Goal: Information Seeking & Learning: Check status

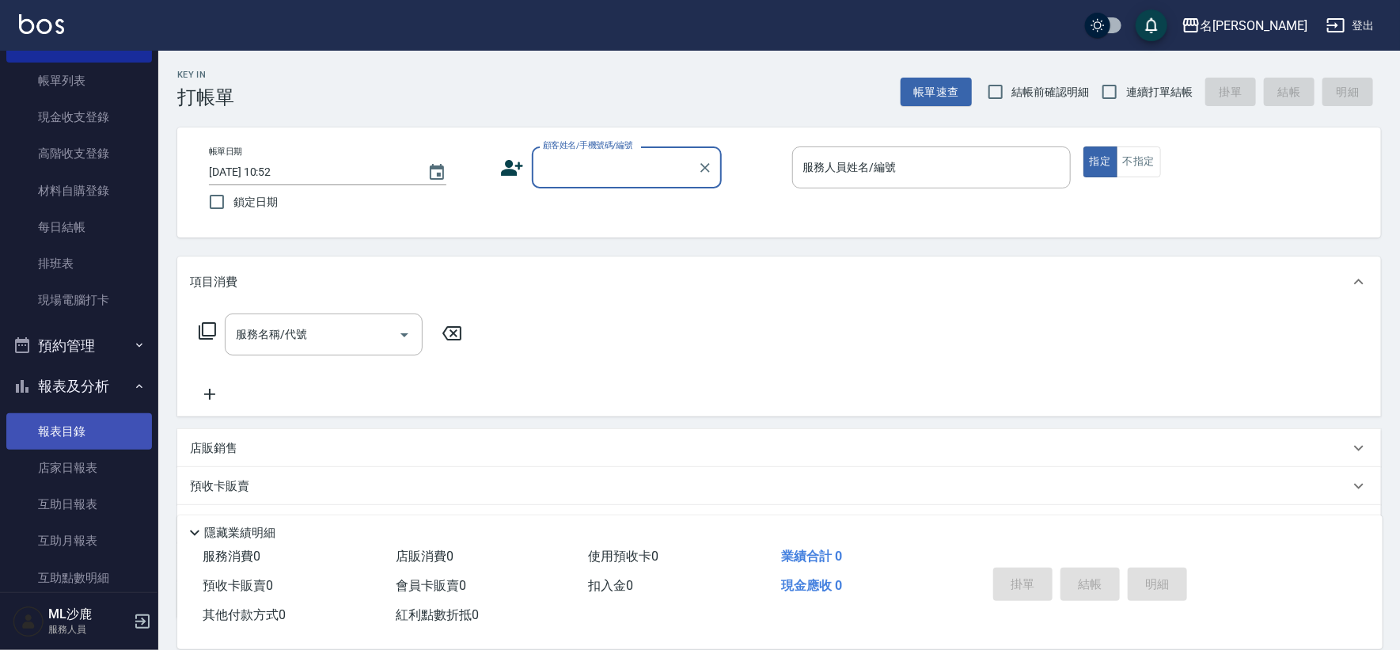
scroll to position [263, 0]
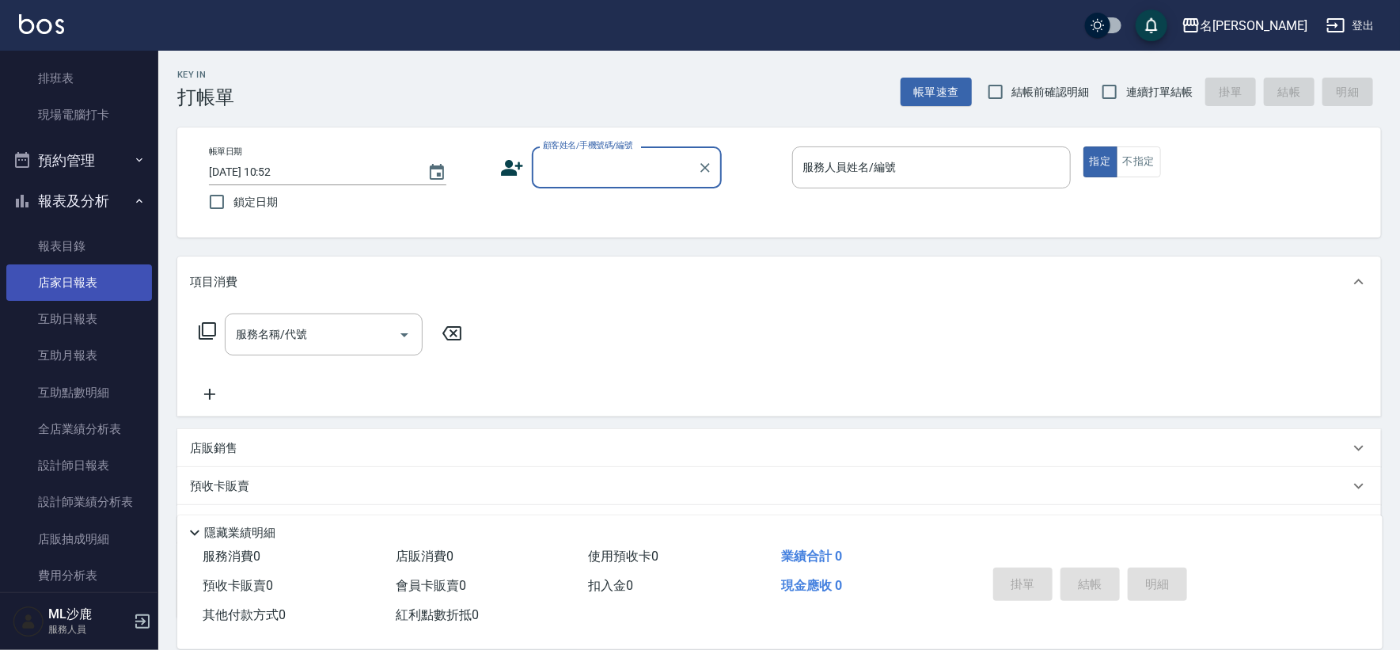
click at [74, 284] on link "店家日報表" at bounding box center [79, 282] width 146 height 36
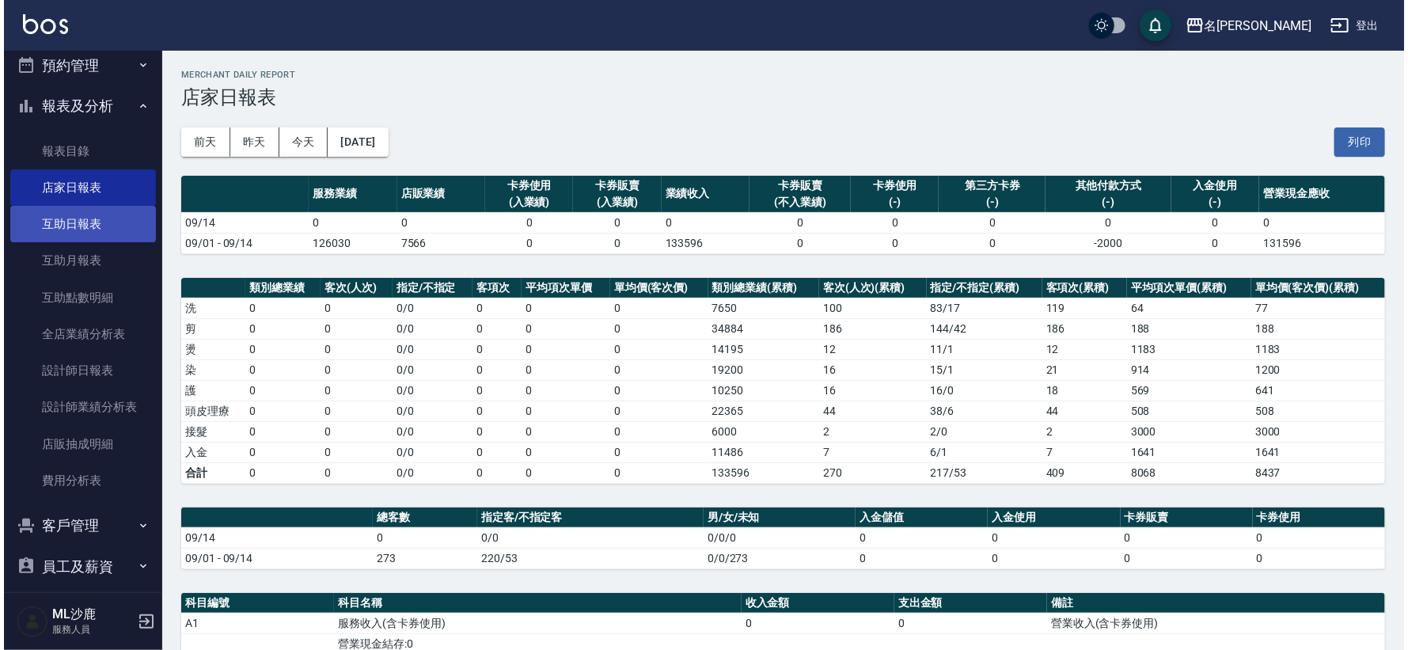
scroll to position [412, 0]
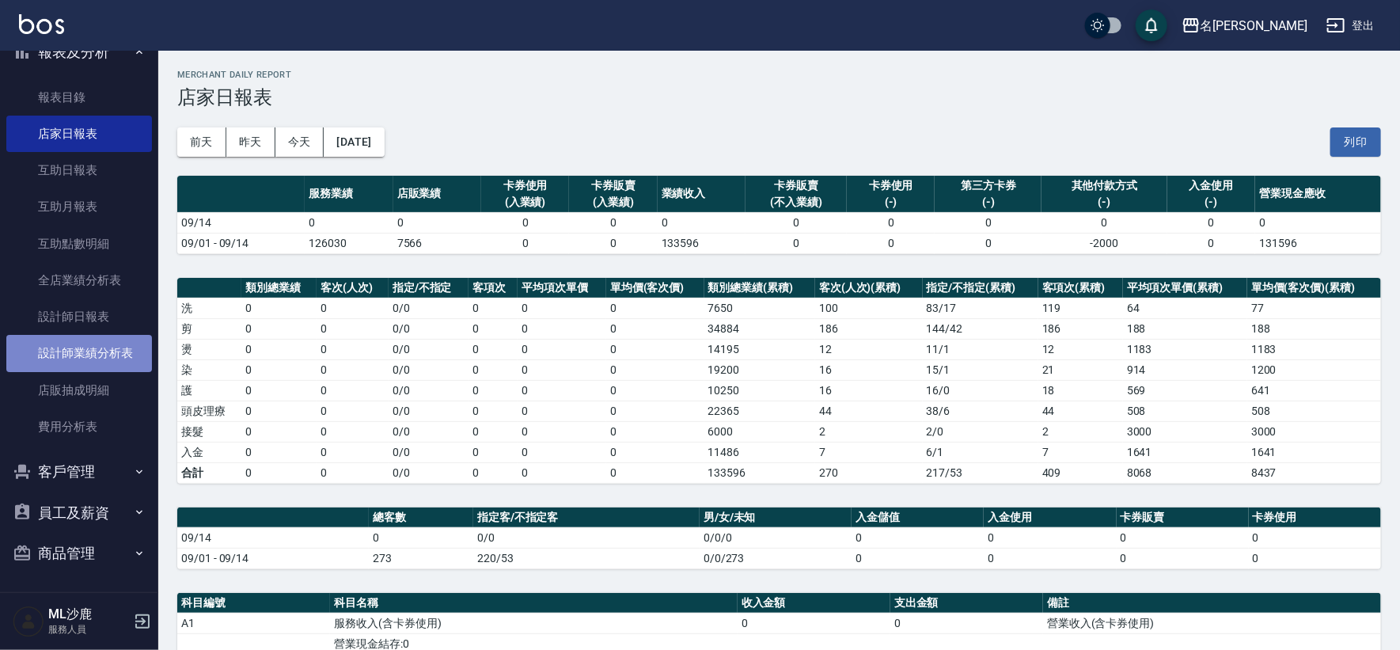
click at [91, 357] on link "設計師業績分析表" at bounding box center [79, 353] width 146 height 36
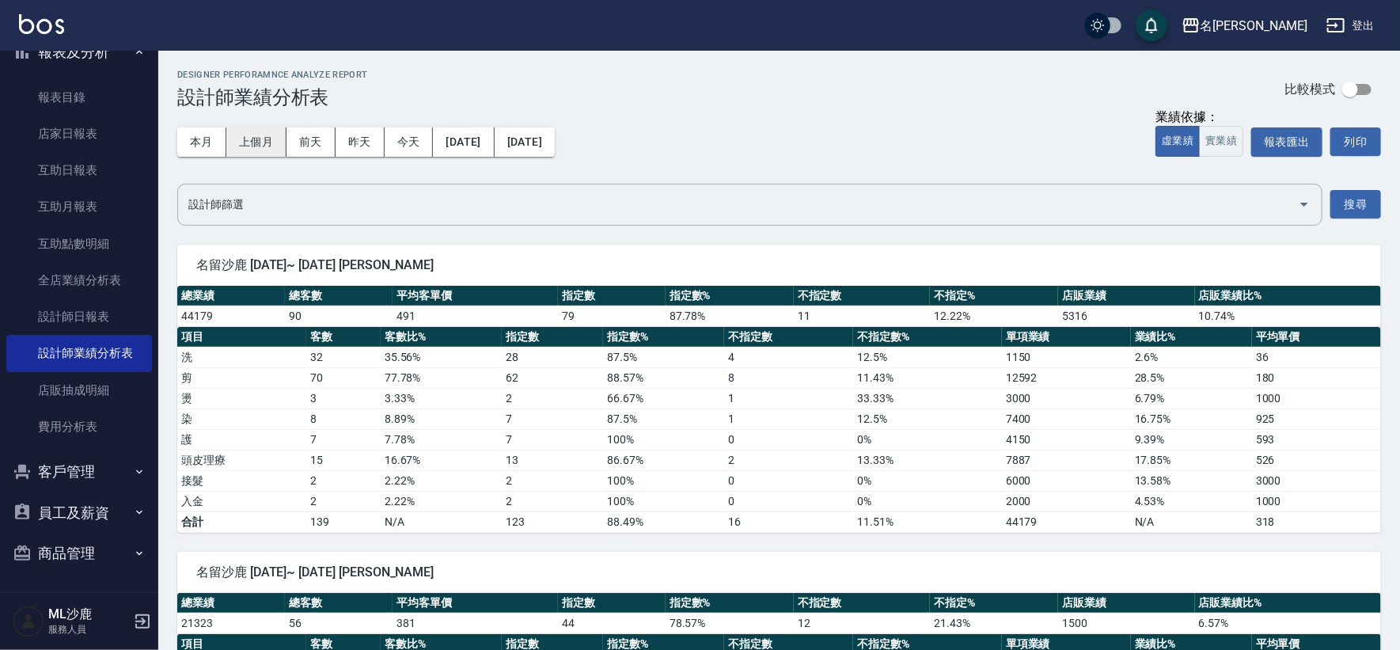
click at [247, 139] on button "上個月" at bounding box center [256, 141] width 60 height 29
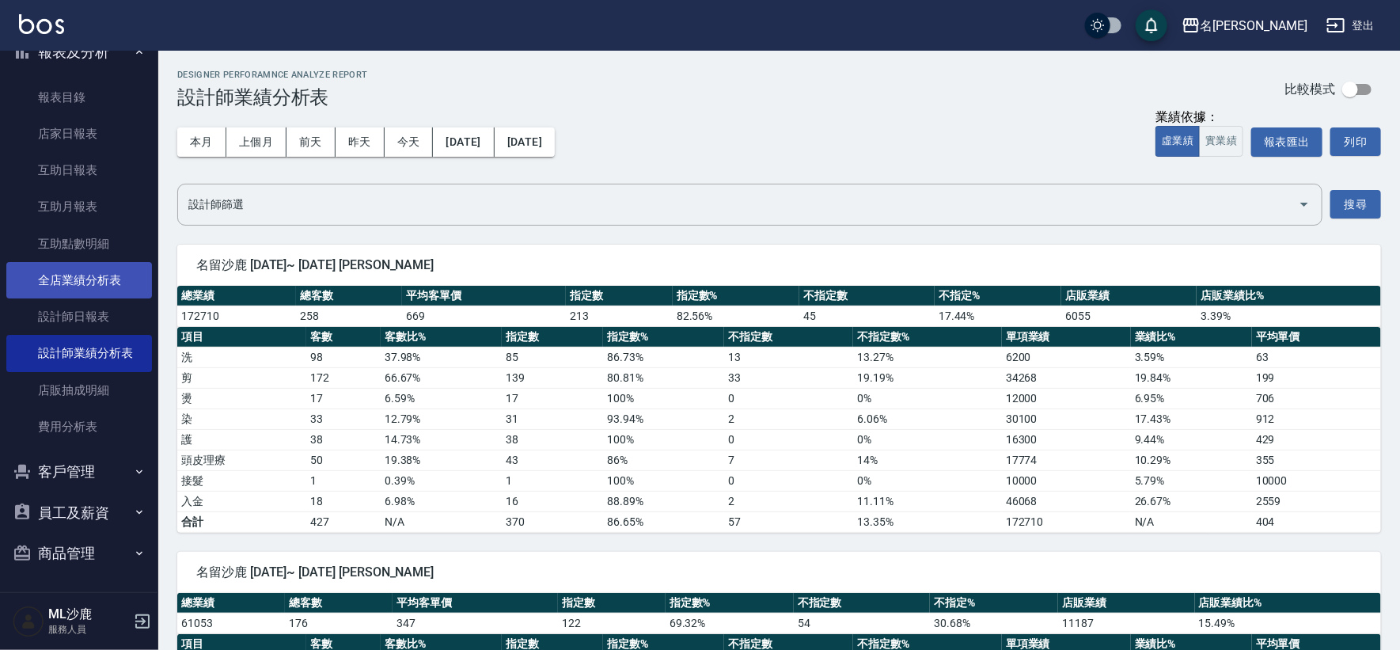
click at [87, 274] on link "全店業績分析表" at bounding box center [79, 280] width 146 height 36
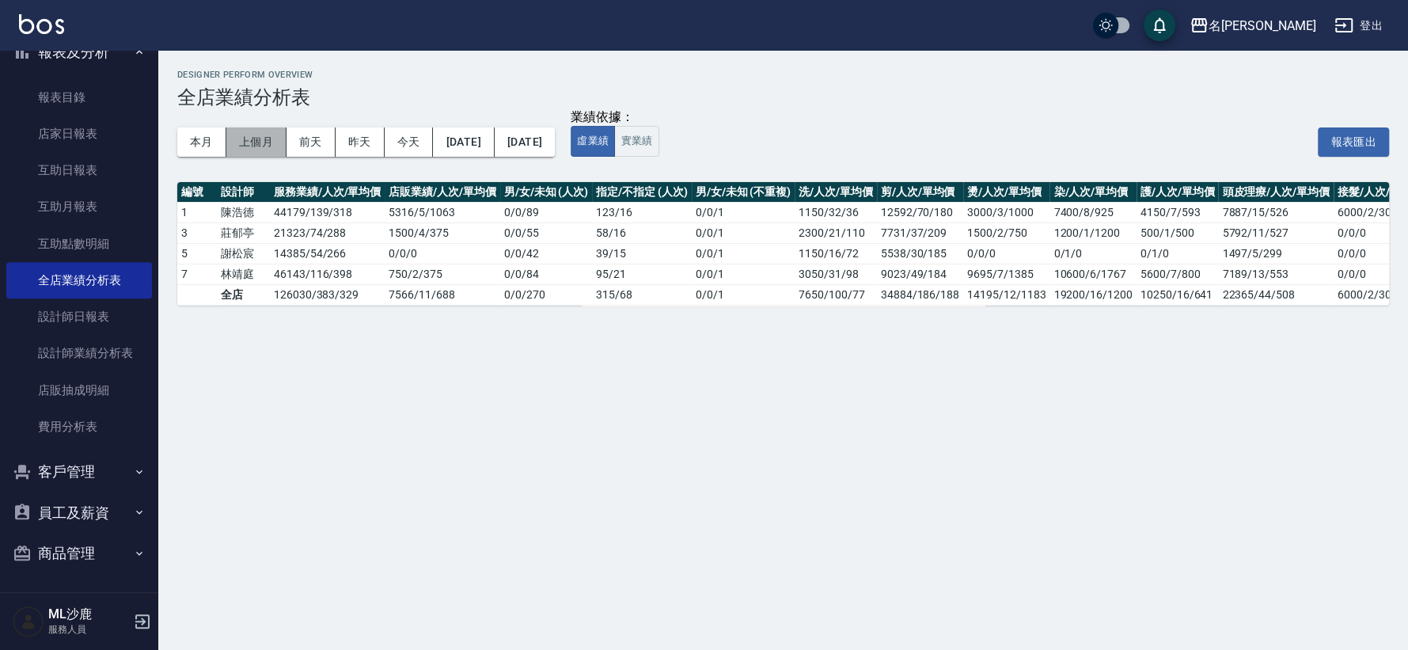
click at [261, 144] on button "上個月" at bounding box center [256, 141] width 60 height 29
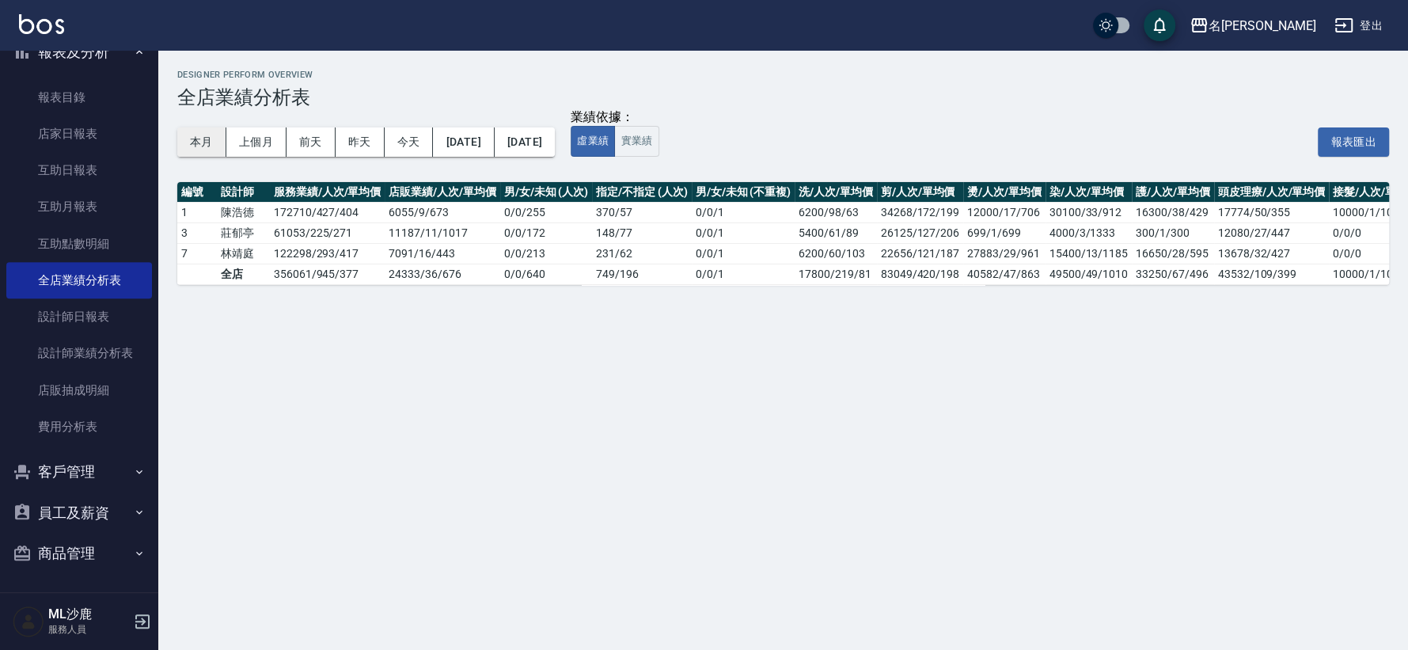
click at [210, 139] on button "本月" at bounding box center [201, 141] width 49 height 29
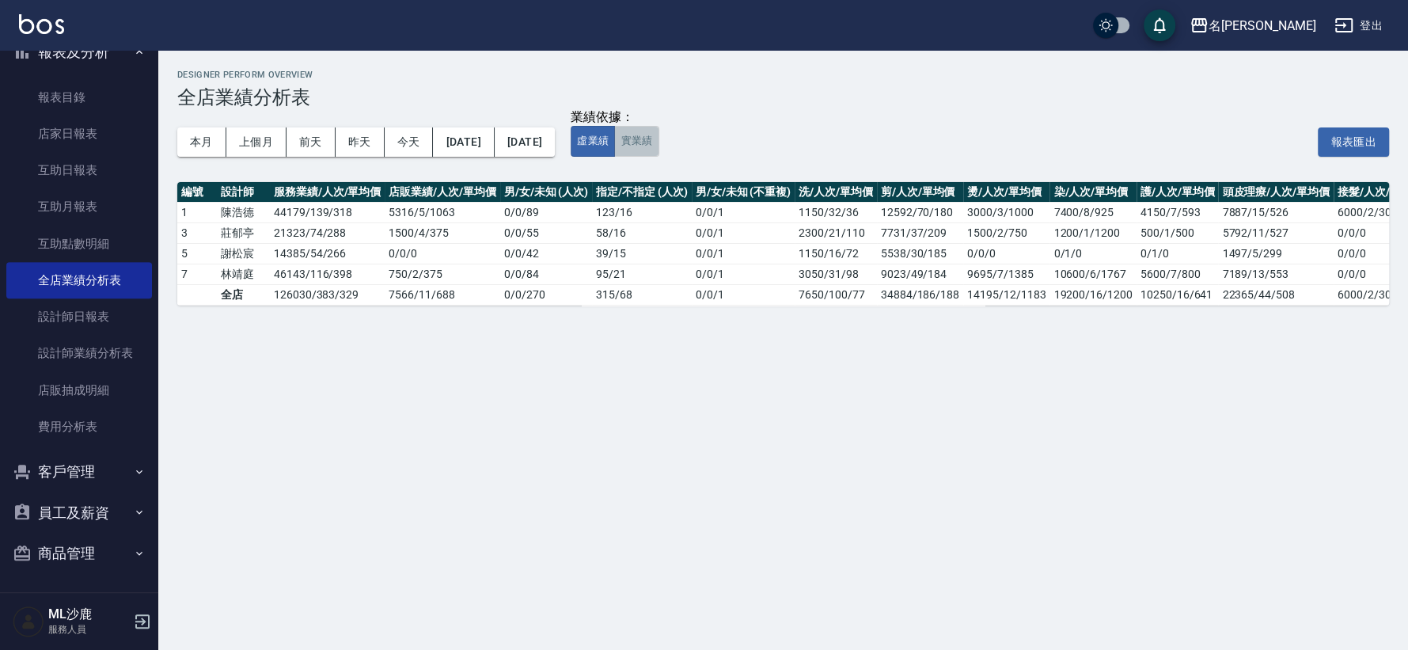
click at [658, 138] on button "實業績" at bounding box center [636, 141] width 44 height 31
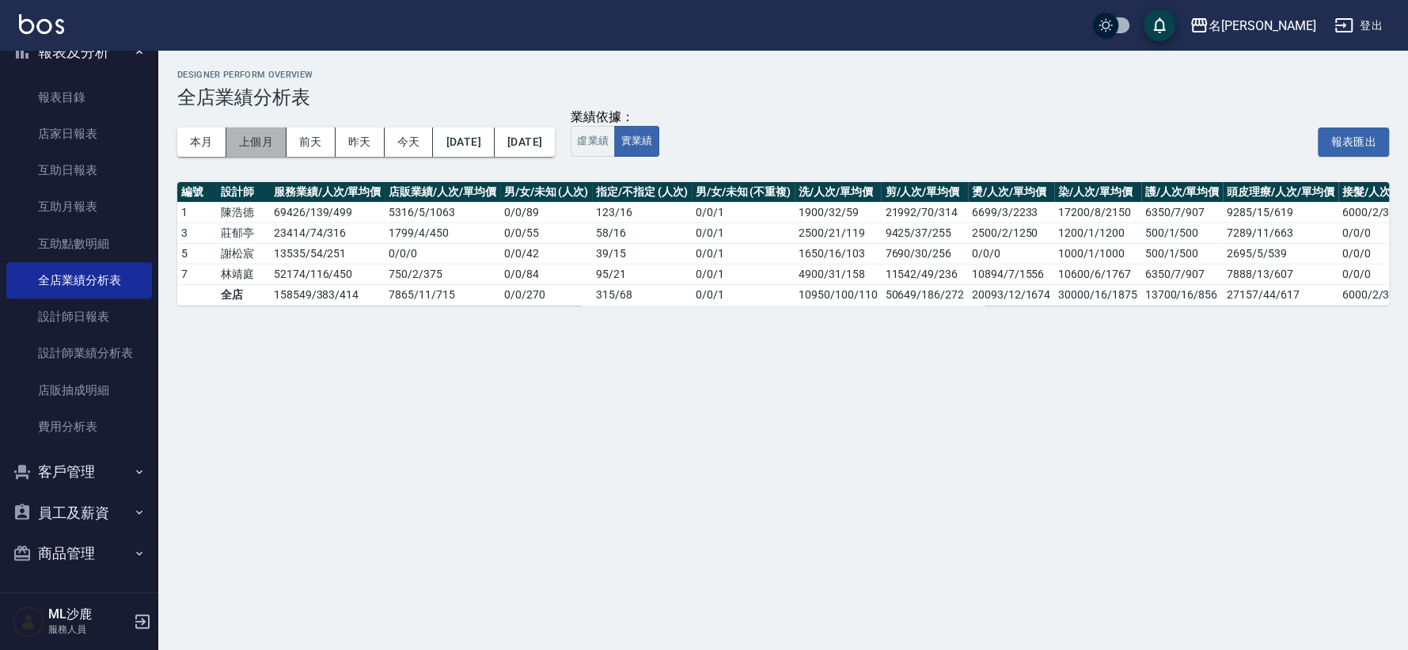
click at [234, 138] on button "上個月" at bounding box center [256, 141] width 60 height 29
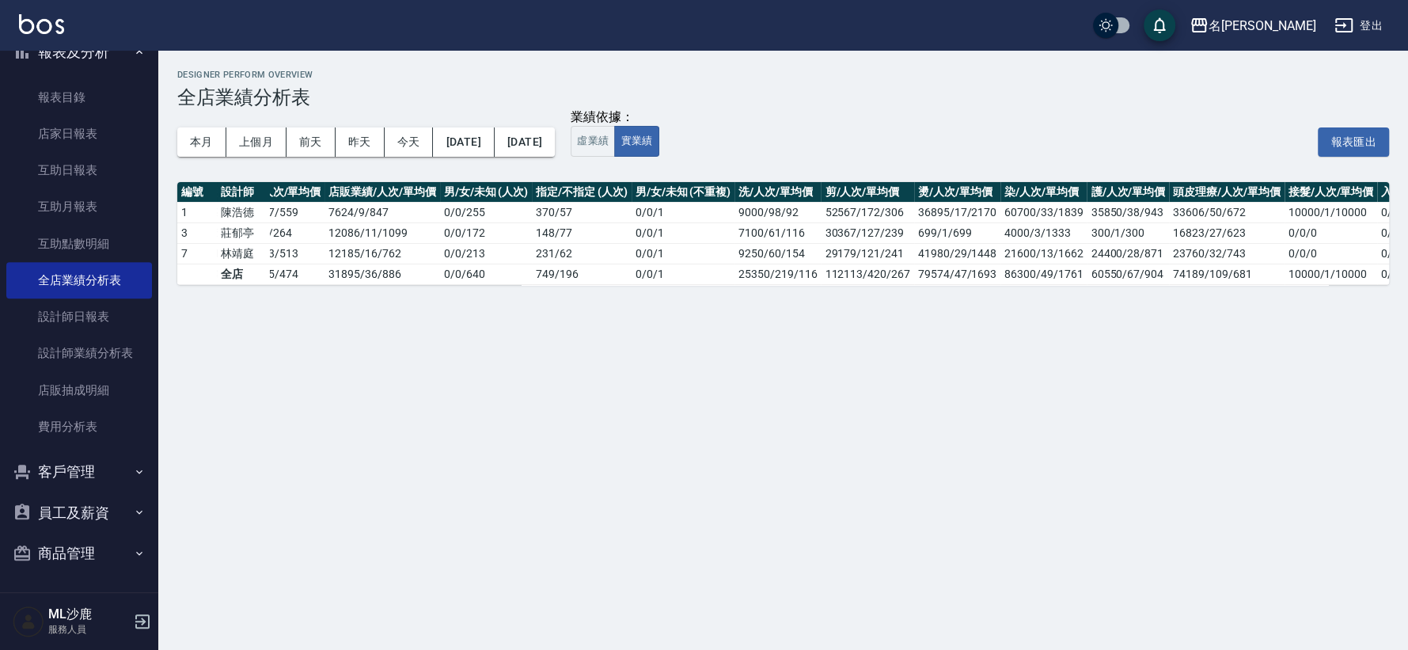
scroll to position [0, 74]
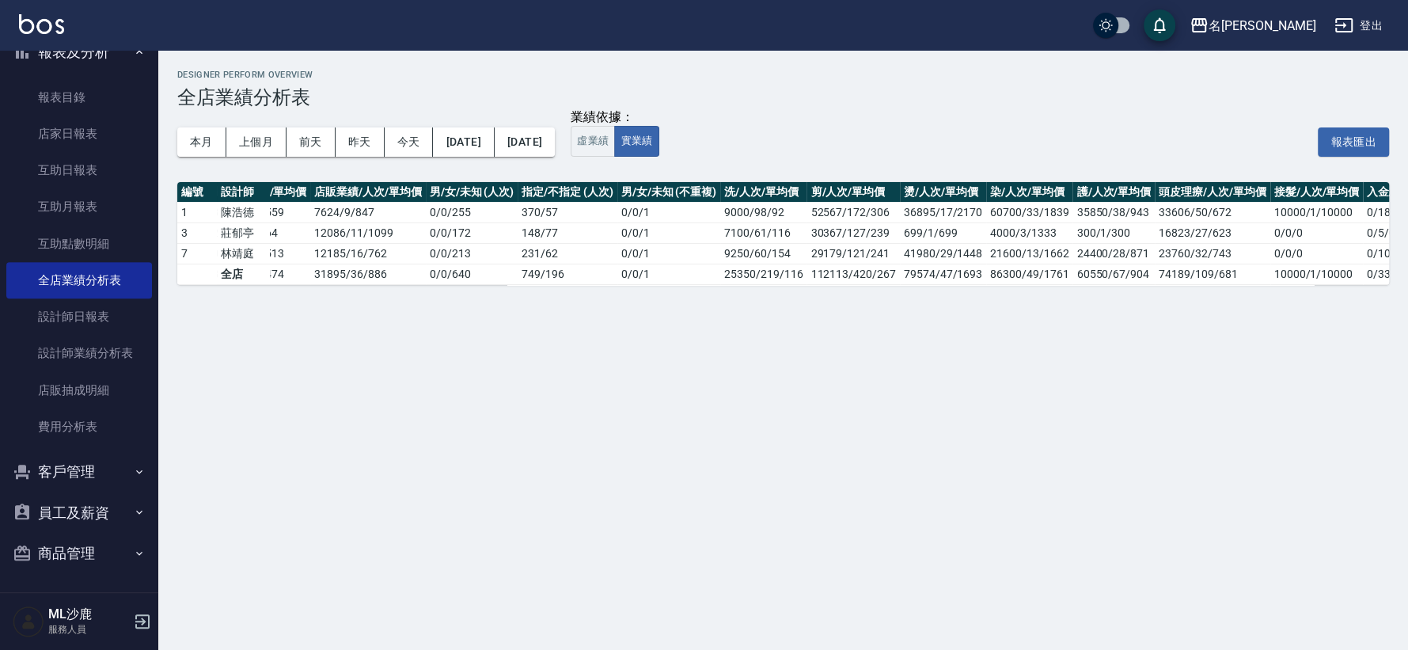
click at [1148, 327] on div "Designer Perform Overview 全店業績分析表 本月 上個月 [DATE] [DATE] [DATE] [DATE] [DATE] 業績依…" at bounding box center [704, 325] width 1408 height 650
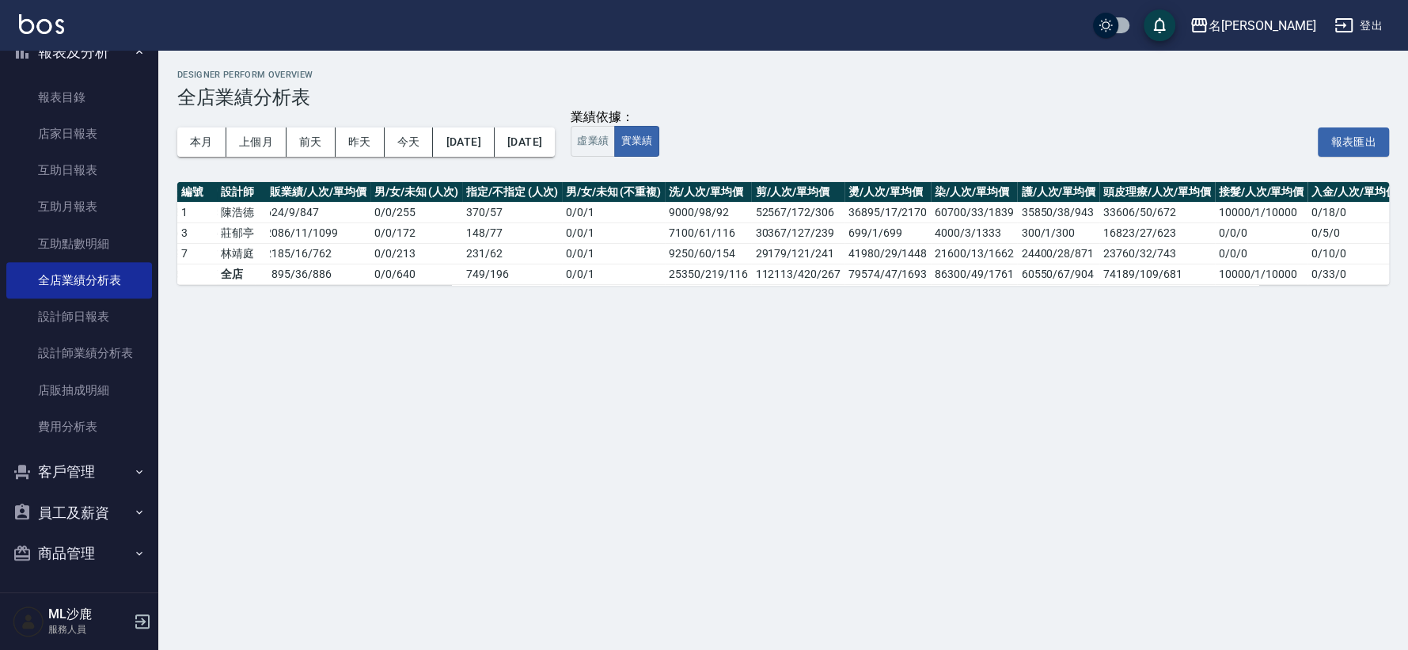
scroll to position [0, 138]
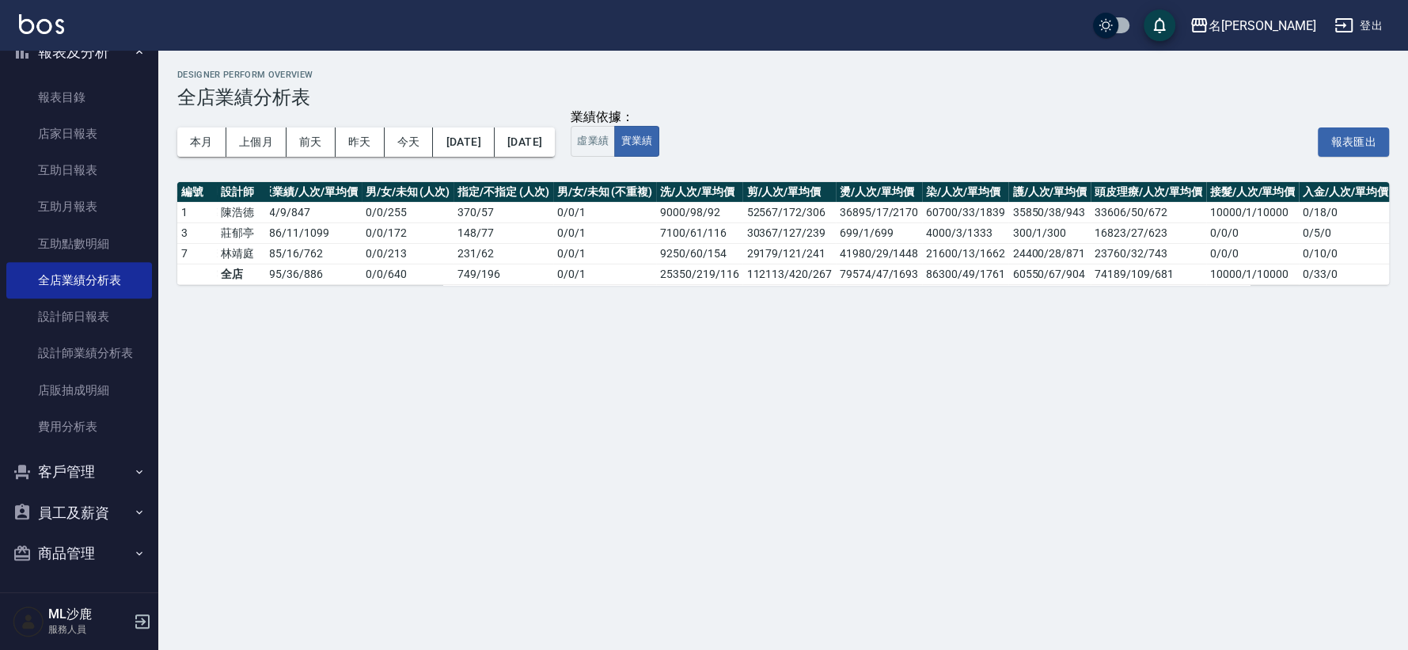
drag, startPoint x: 1232, startPoint y: 297, endPoint x: 1218, endPoint y: 297, distance: 13.5
click at [1231, 297] on div "Designer Perform Overview 全店業績分析表 本月 上個月 [DATE] [DATE] [DATE] [DATE] [DATE] 業績依…" at bounding box center [782, 177] width 1249 height 253
click at [1226, 297] on div "Designer Perform Overview 全店業績分析表 本月 上個月 [DATE] [DATE] [DATE] [DATE] [DATE] 業績依…" at bounding box center [782, 177] width 1249 height 253
click at [1221, 297] on div "Designer Perform Overview 全店業績分析表 本月 上個月 [DATE] [DATE] [DATE] [DATE] [DATE] 業績依…" at bounding box center [782, 177] width 1249 height 253
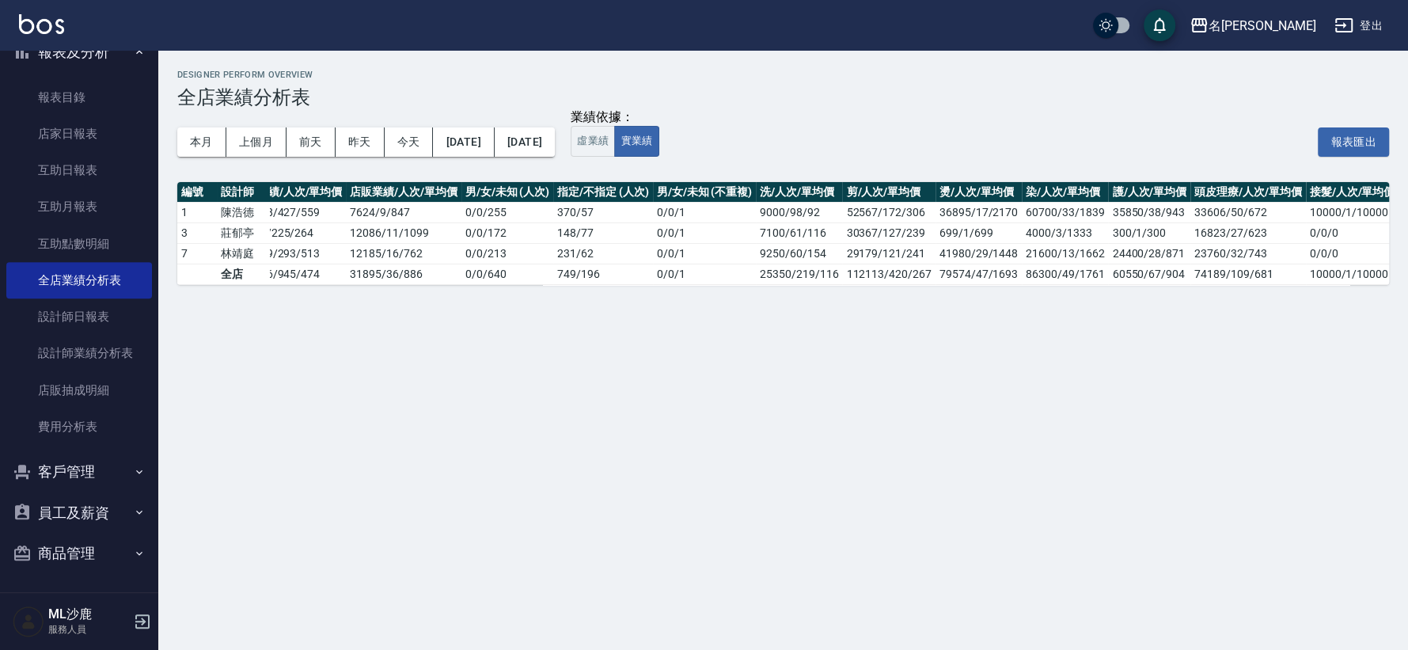
scroll to position [0, 0]
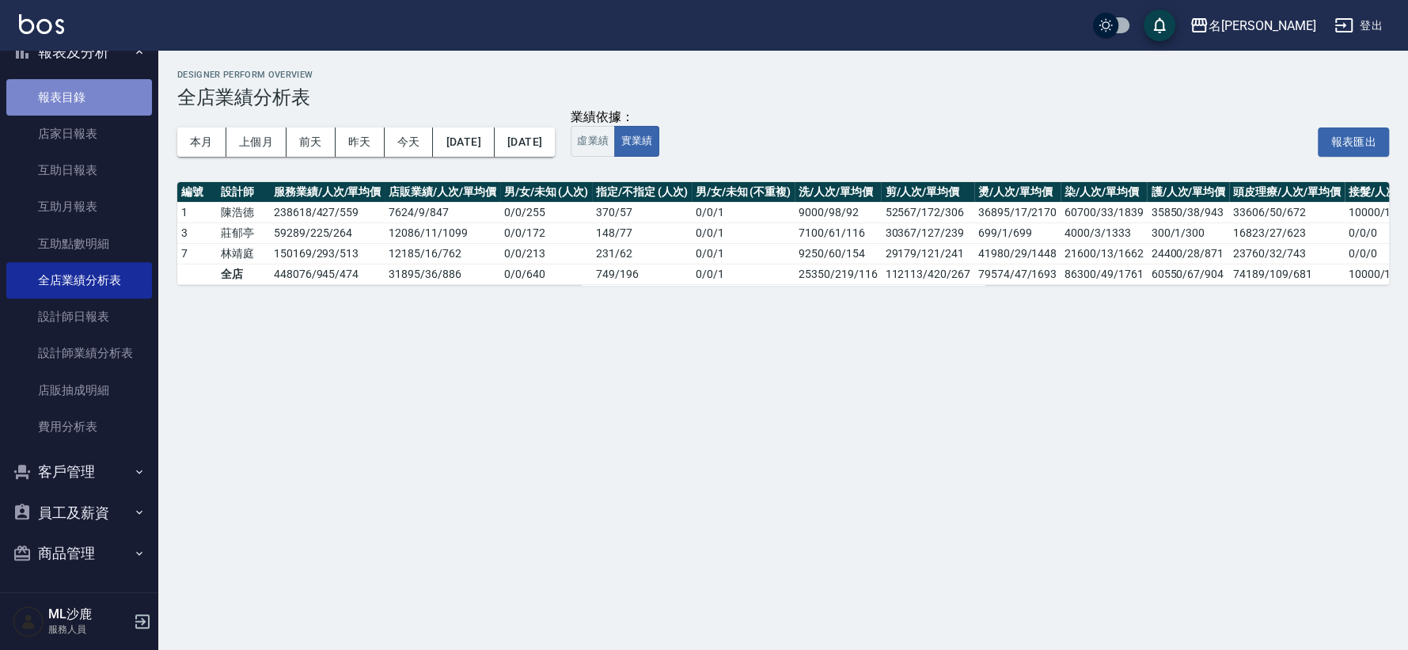
click at [79, 89] on link "報表目錄" at bounding box center [79, 97] width 146 height 36
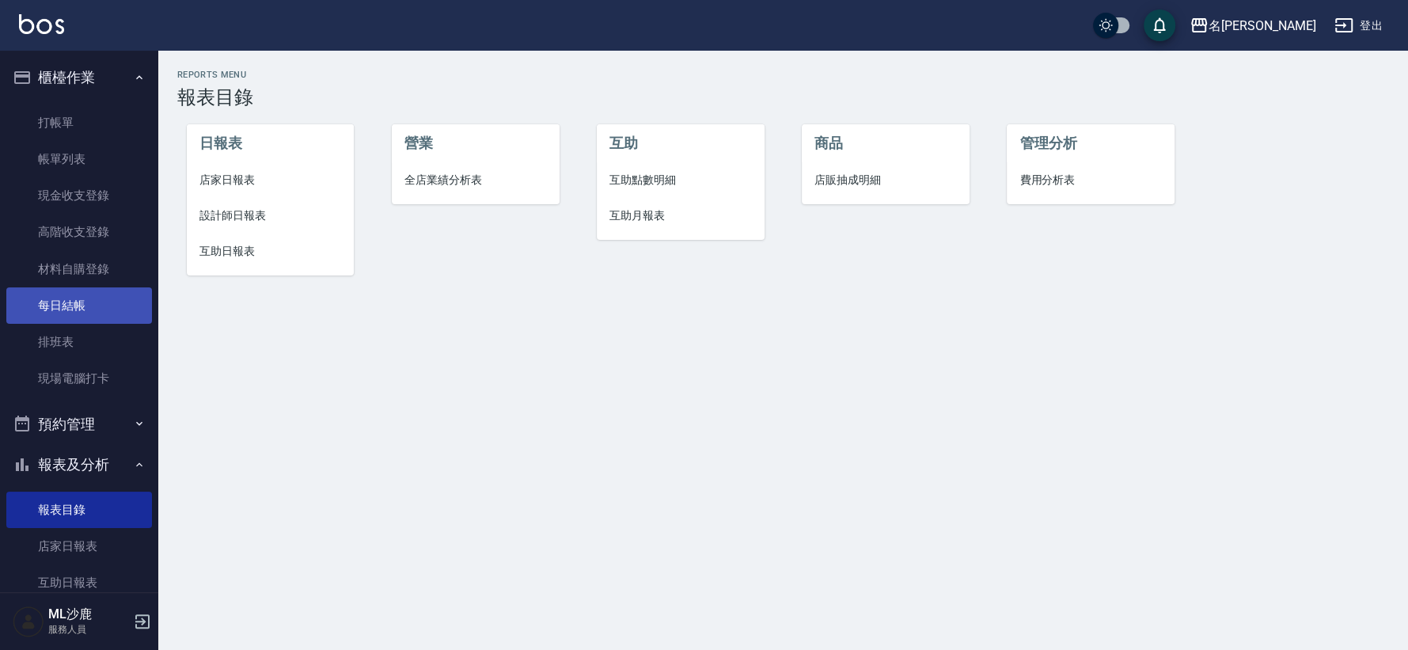
click at [83, 313] on link "每日結帳" at bounding box center [79, 305] width 146 height 36
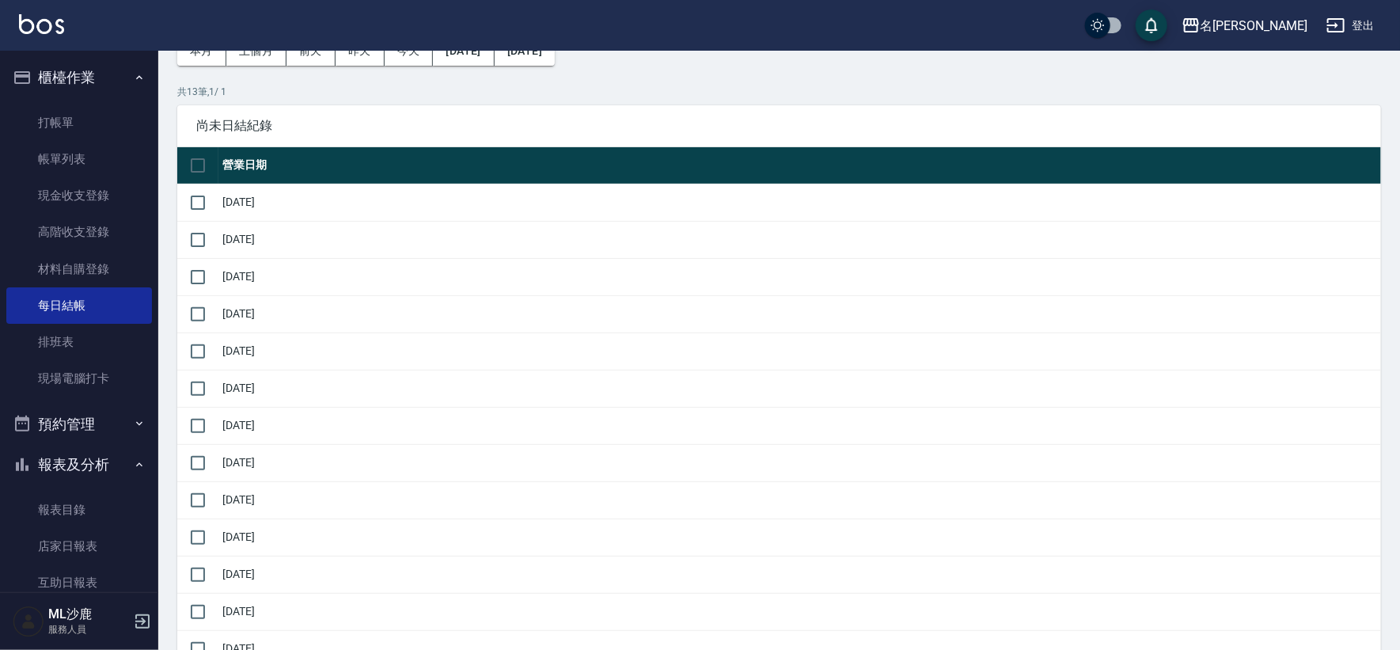
scroll to position [88, 0]
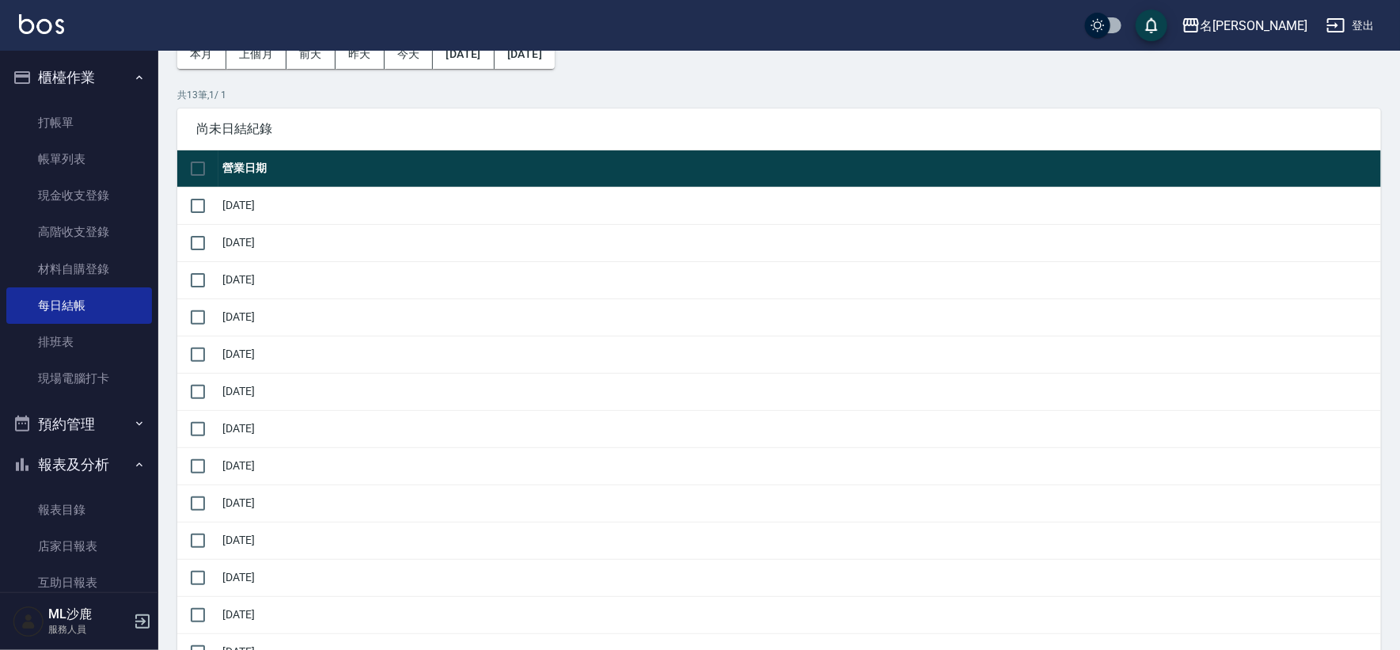
click at [231, 237] on td "[DATE]" at bounding box center [799, 242] width 1162 height 37
click at [276, 277] on td "[DATE]" at bounding box center [799, 279] width 1162 height 37
click at [278, 309] on td "[DATE]" at bounding box center [799, 316] width 1162 height 37
click at [278, 341] on td "[DATE]" at bounding box center [799, 353] width 1162 height 37
drag, startPoint x: 278, startPoint y: 341, endPoint x: 286, endPoint y: 377, distance: 36.7
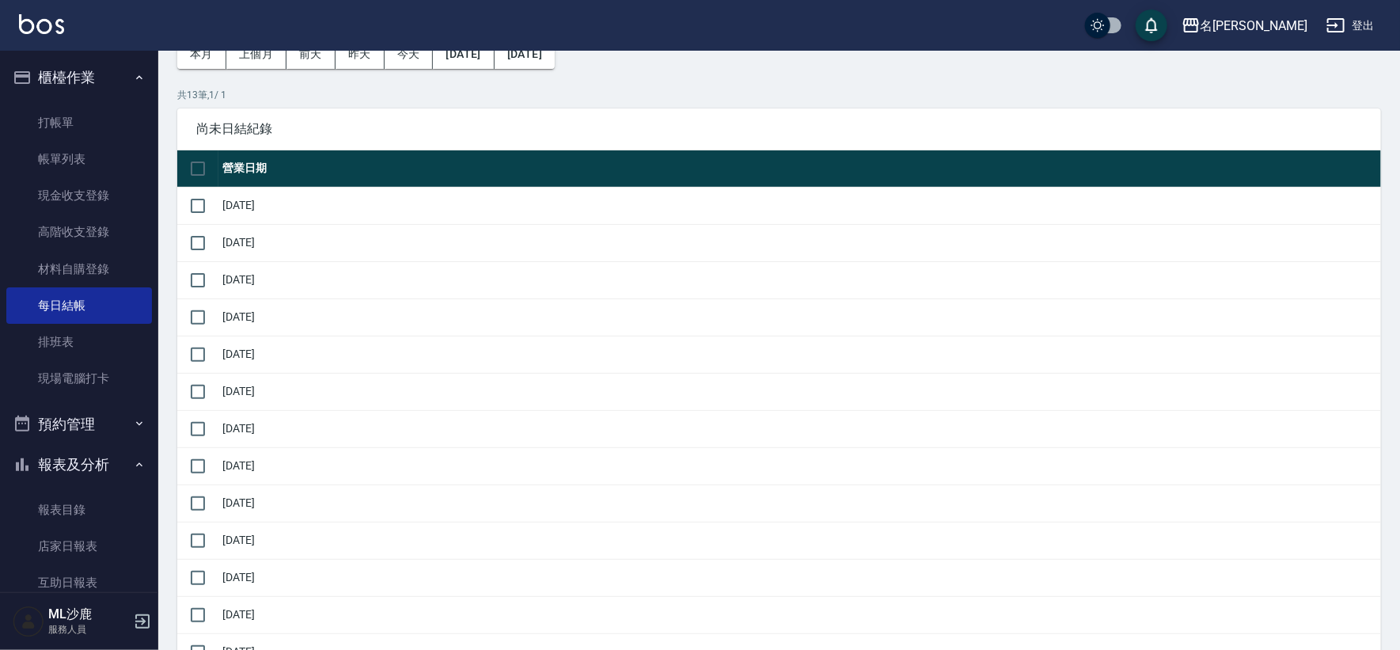
click at [278, 344] on td "[DATE]" at bounding box center [799, 353] width 1162 height 37
click at [287, 397] on td "[DATE]" at bounding box center [799, 391] width 1162 height 37
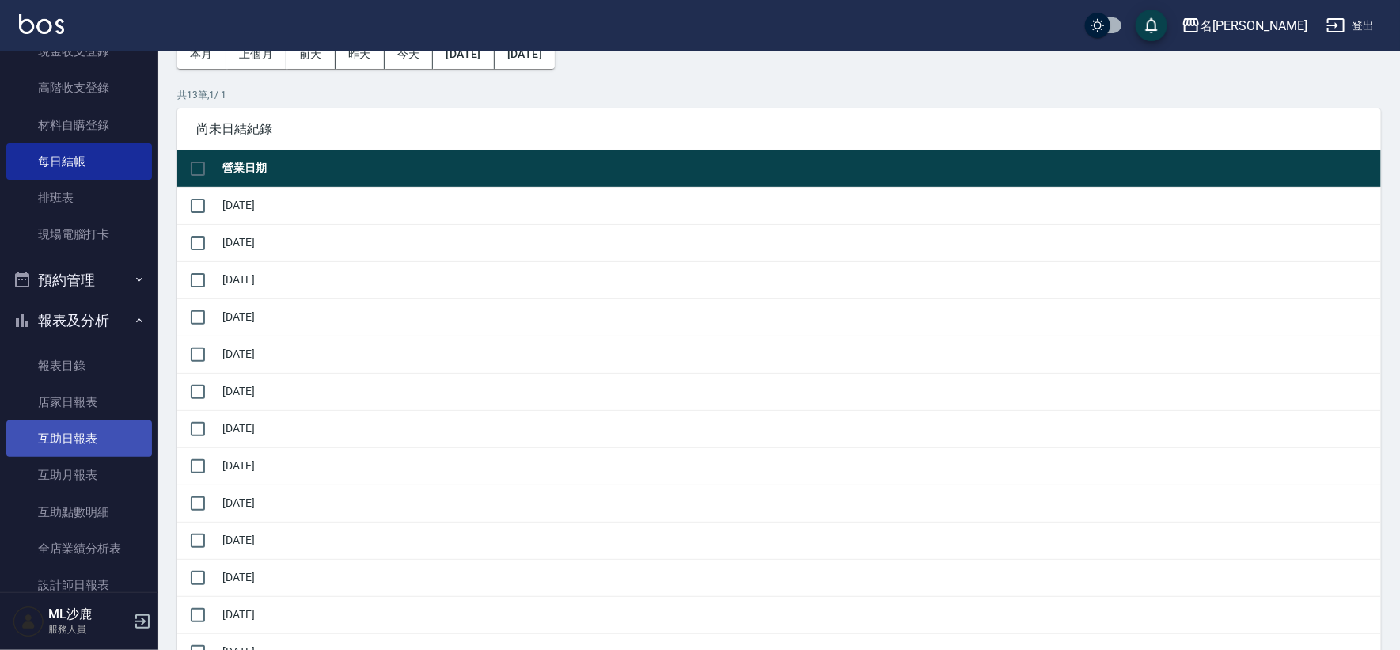
scroll to position [263, 0]
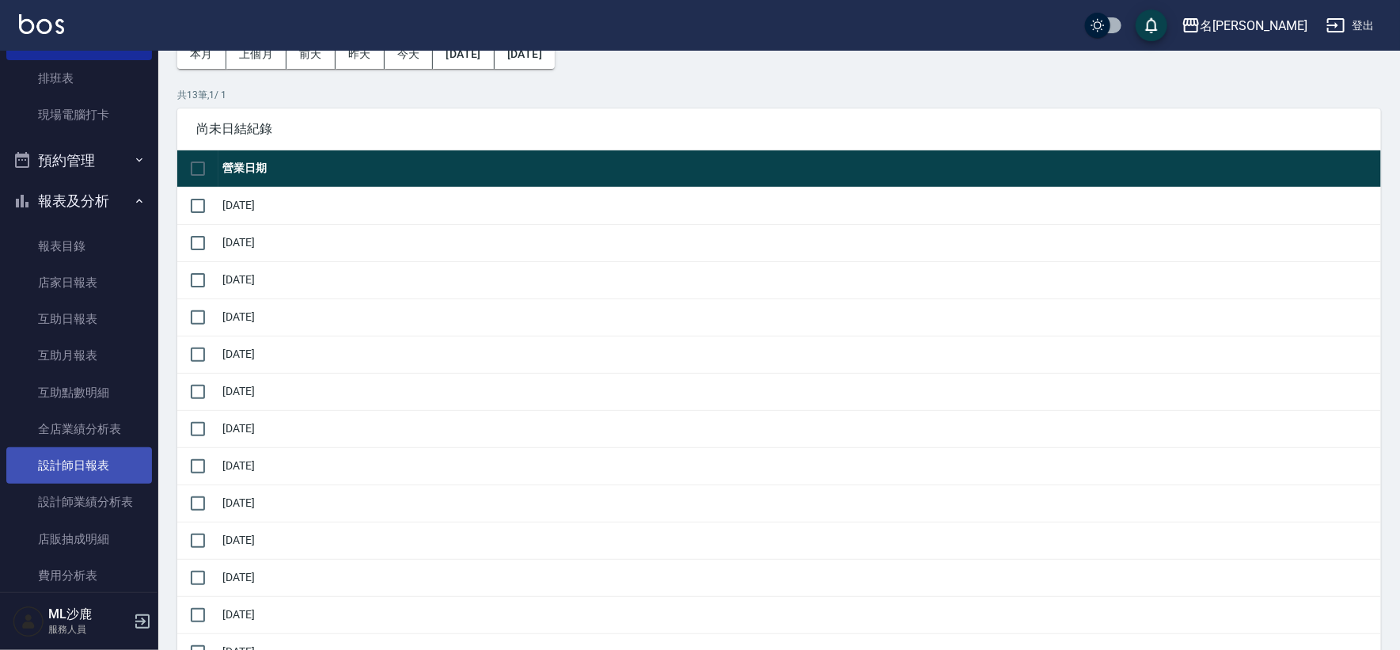
click at [74, 461] on link "設計師日報表" at bounding box center [79, 465] width 146 height 36
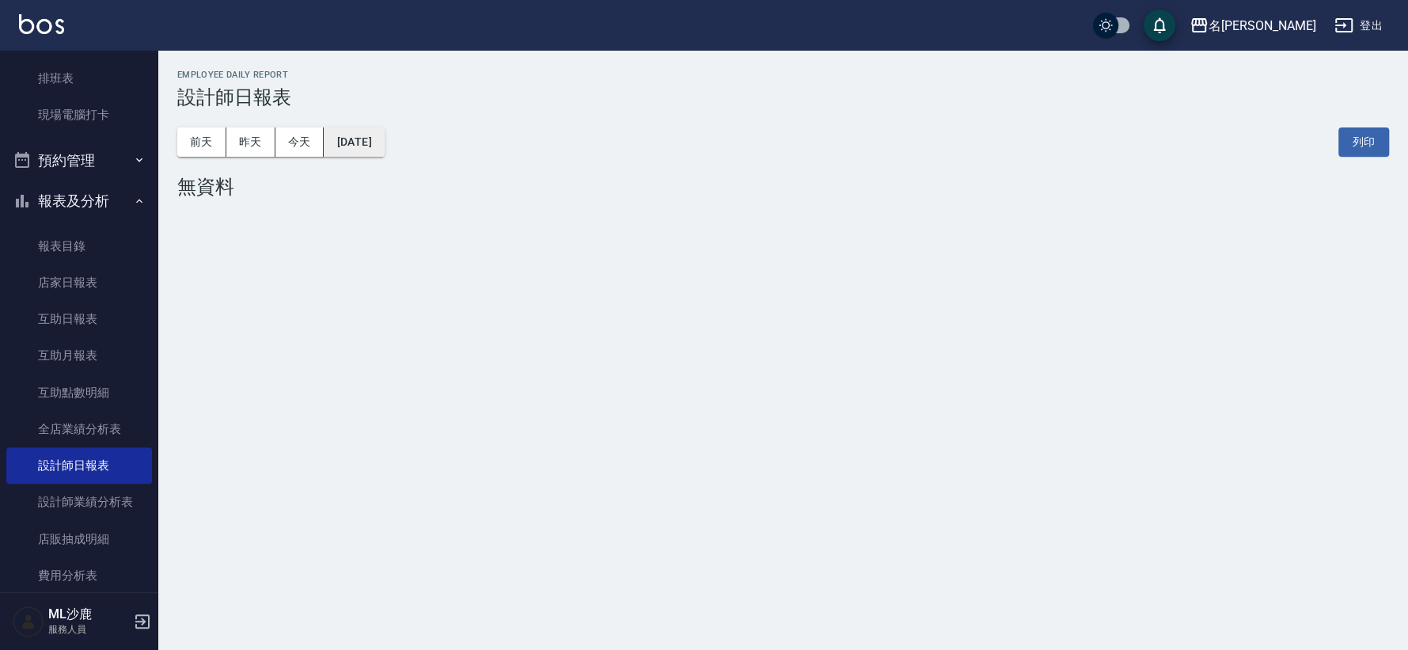
click at [377, 148] on button "[DATE]" at bounding box center [354, 141] width 60 height 29
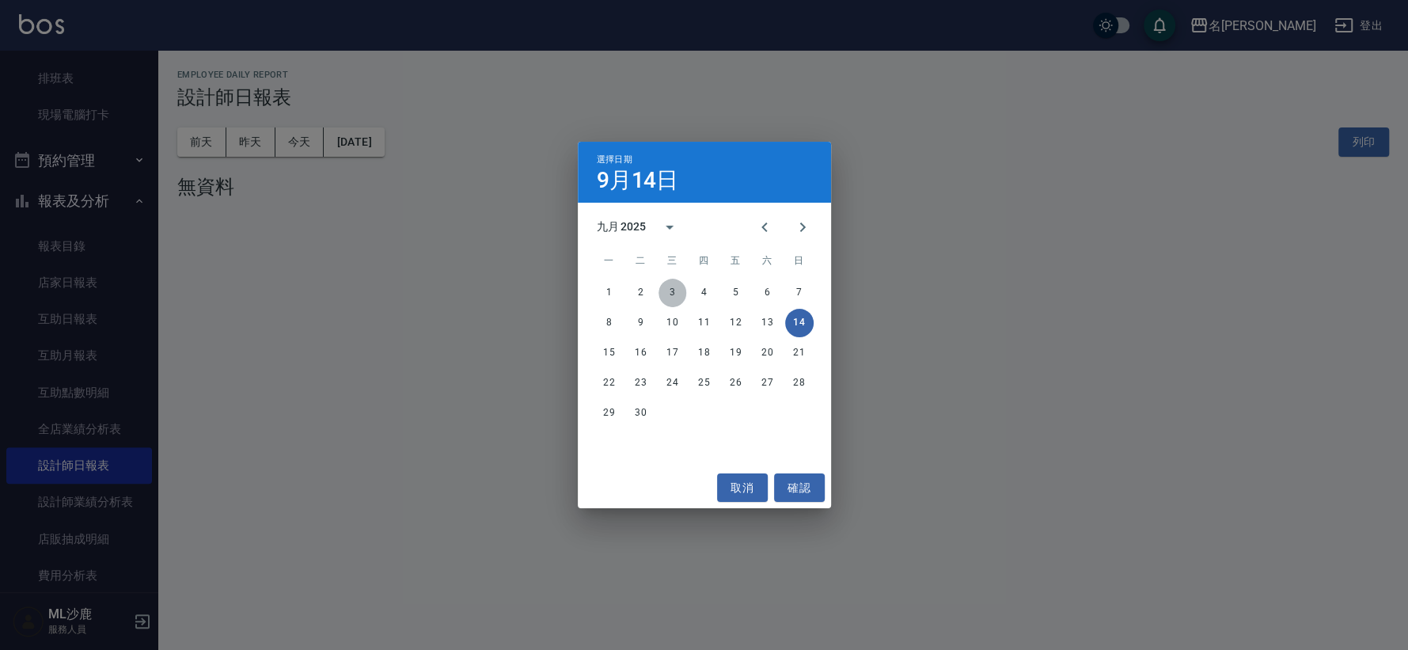
click at [676, 290] on button "3" at bounding box center [672, 293] width 28 height 28
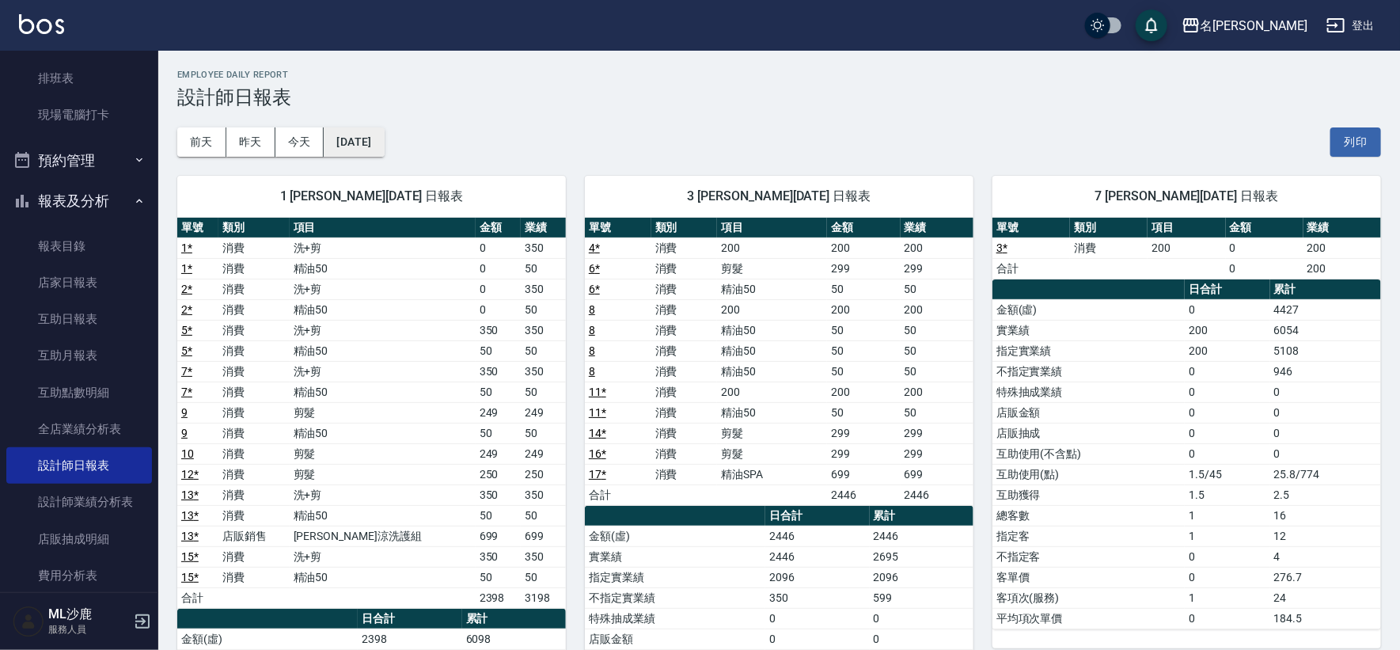
click at [371, 147] on button "[DATE]" at bounding box center [354, 141] width 60 height 29
click at [384, 136] on button "[DATE]" at bounding box center [354, 141] width 60 height 29
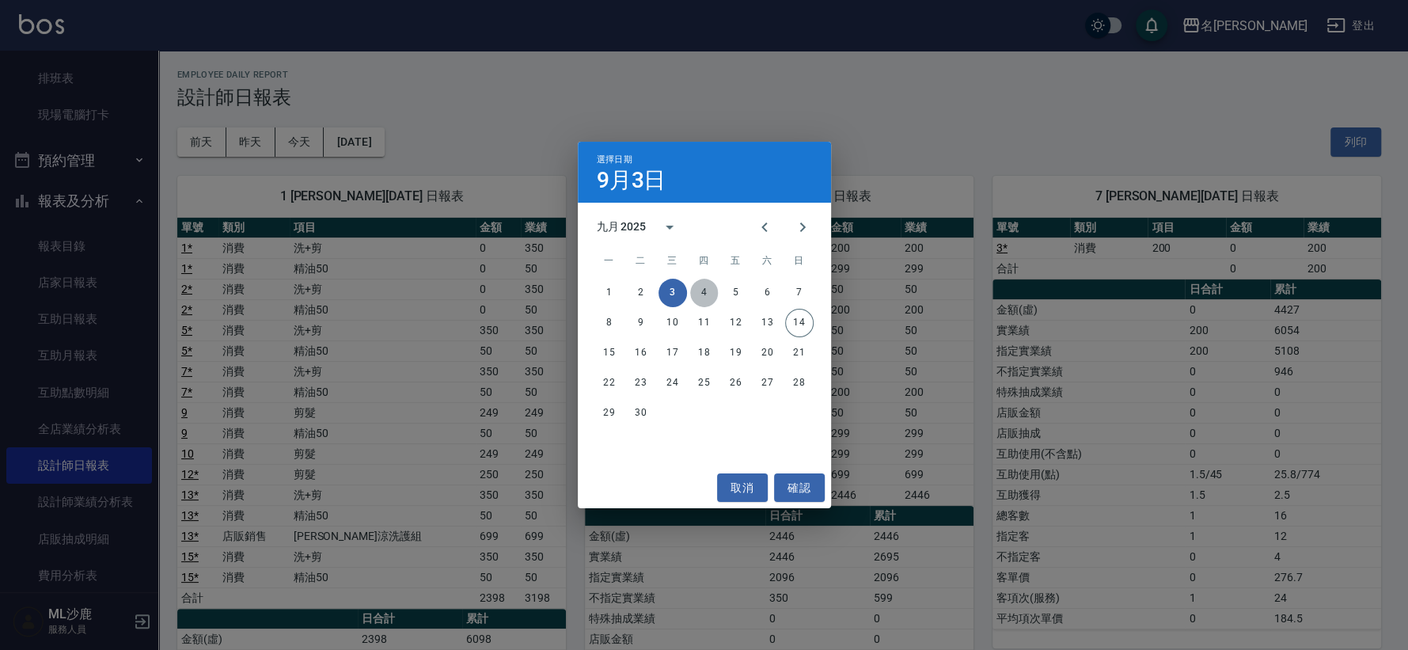
click at [703, 296] on button "4" at bounding box center [704, 293] width 28 height 28
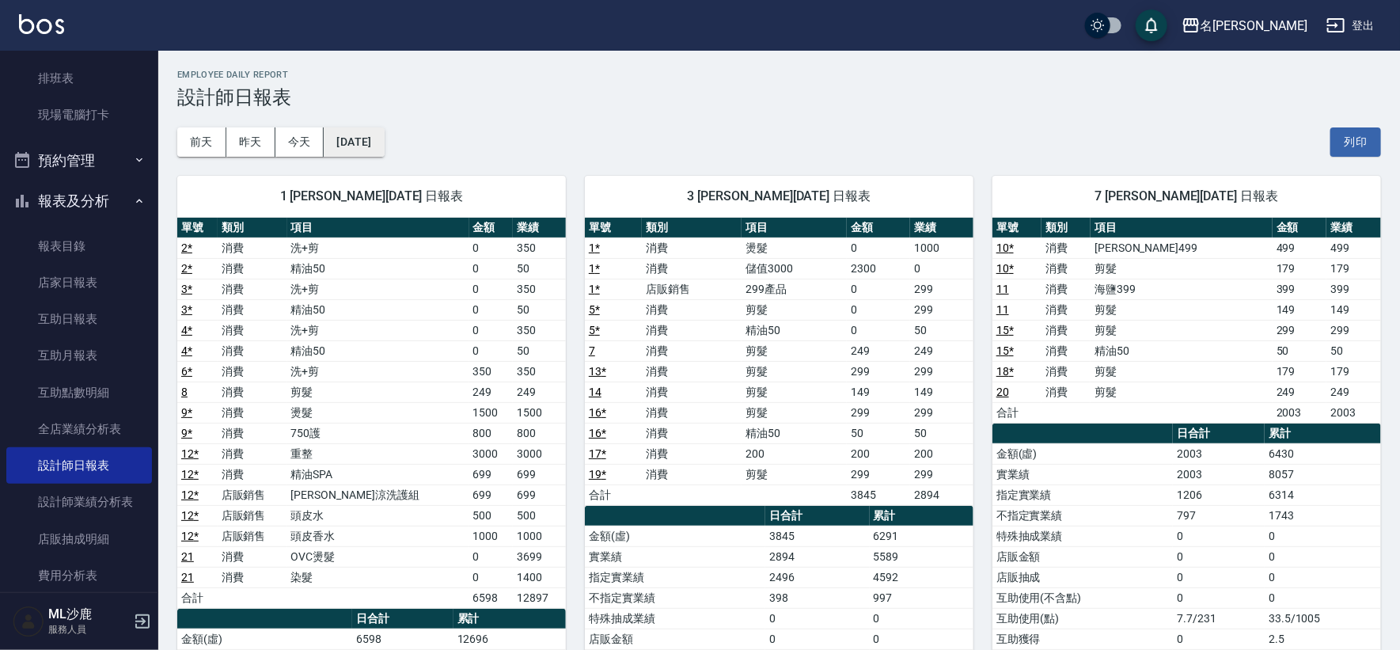
click at [384, 145] on button "[DATE]" at bounding box center [354, 141] width 60 height 29
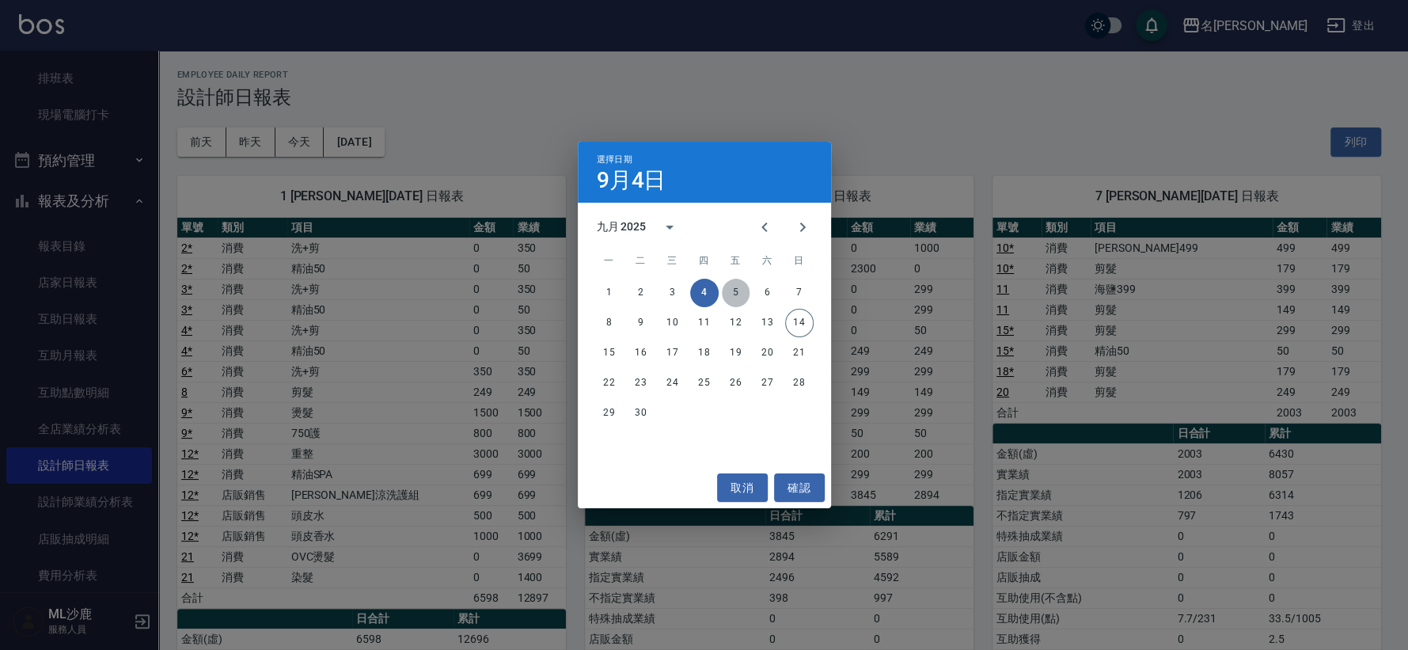
click at [732, 289] on button "5" at bounding box center [736, 293] width 28 height 28
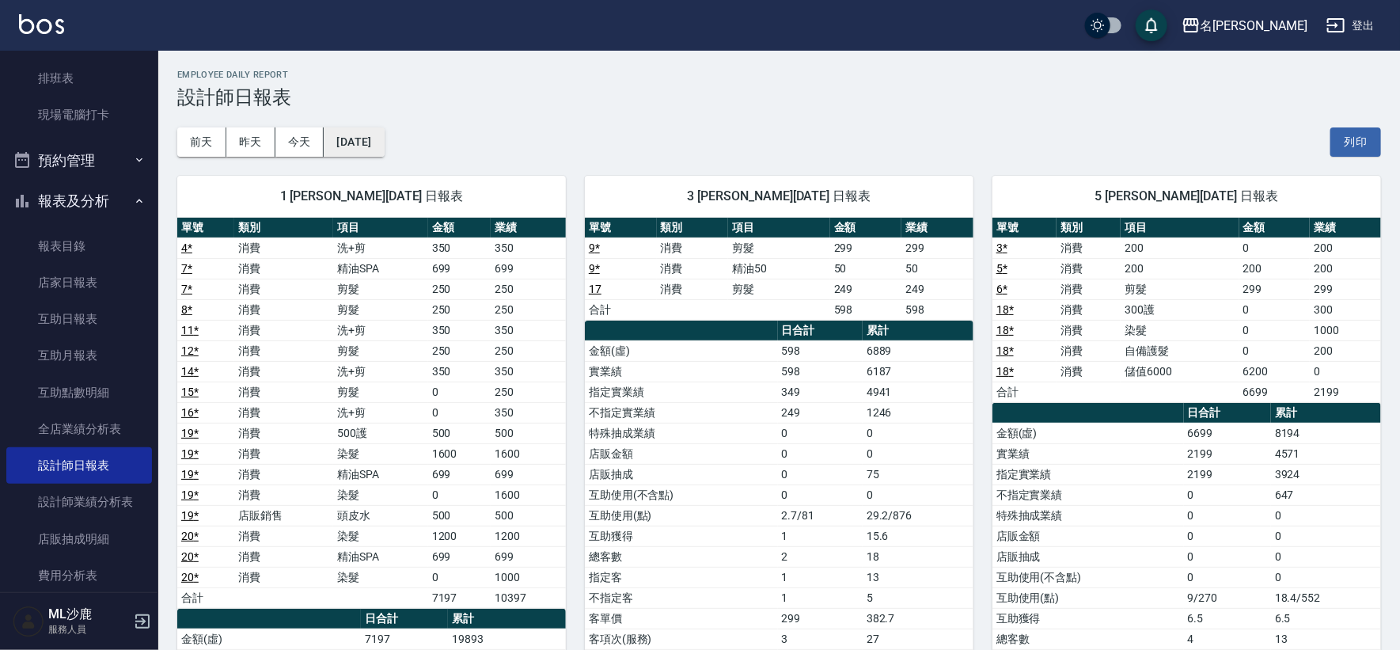
click at [369, 146] on button "[DATE]" at bounding box center [354, 141] width 60 height 29
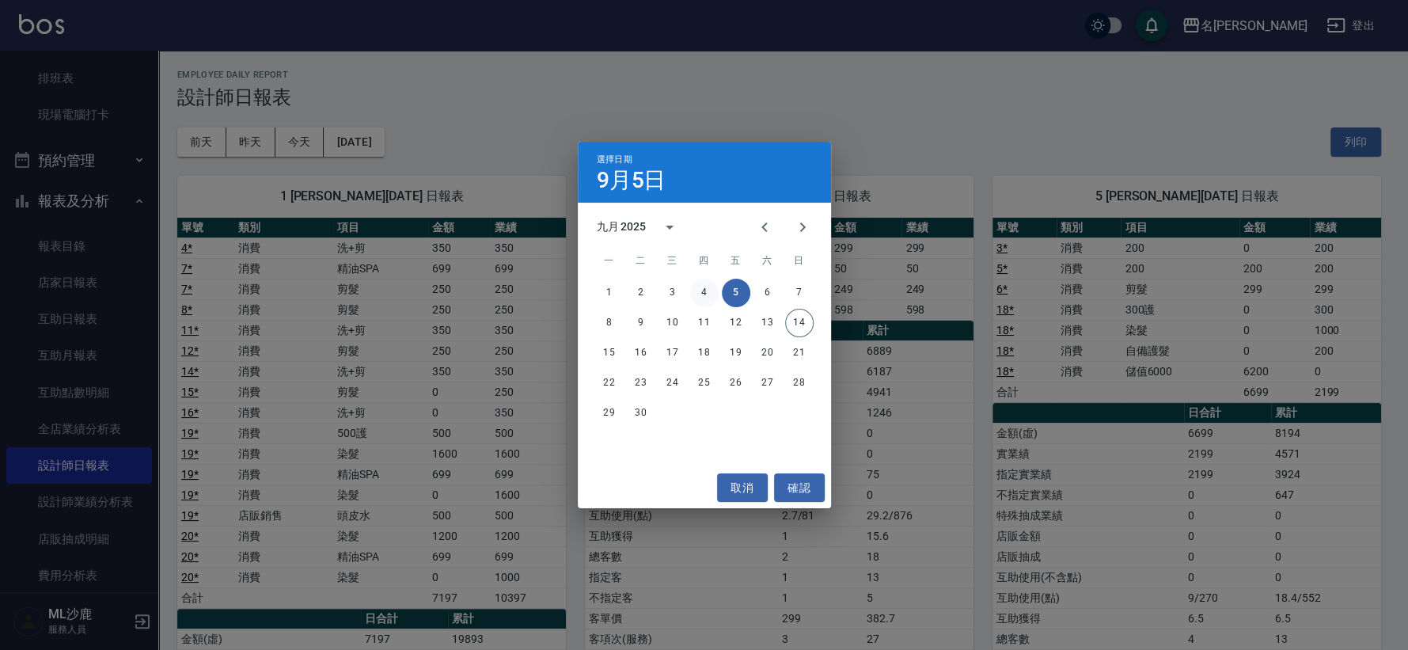
click at [695, 294] on button "4" at bounding box center [704, 293] width 28 height 28
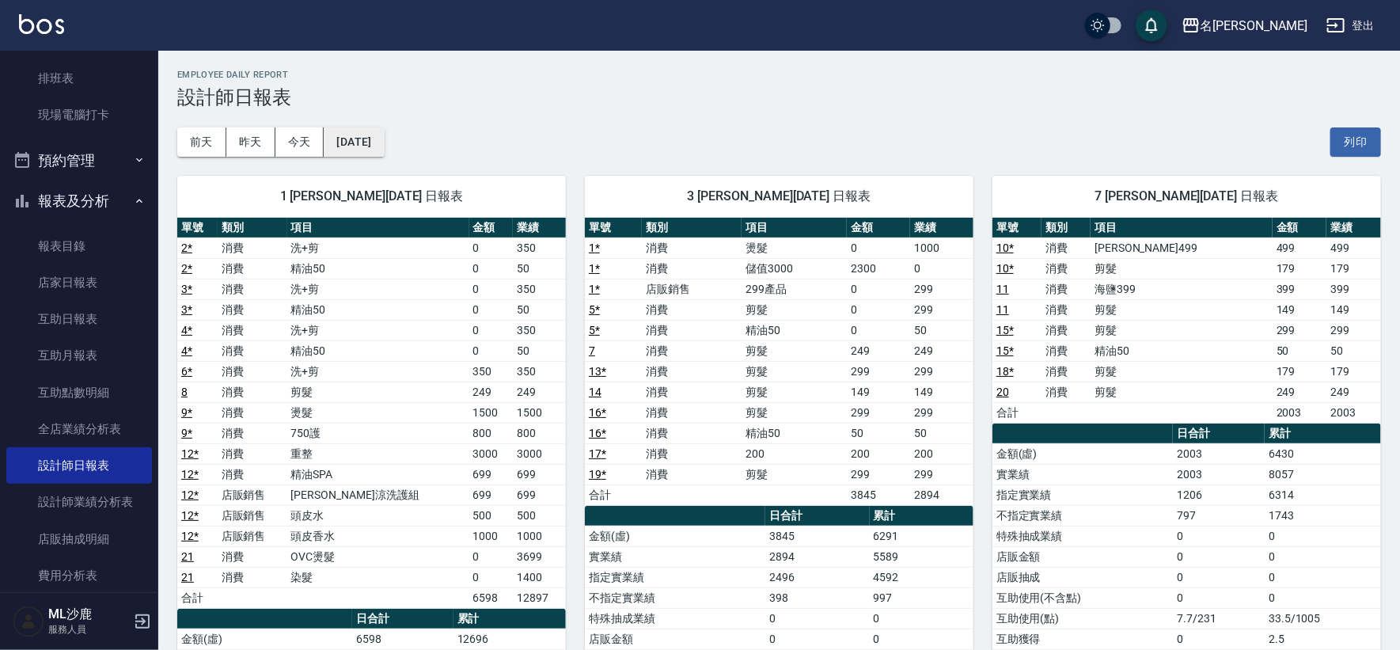
click at [377, 140] on button "[DATE]" at bounding box center [354, 141] width 60 height 29
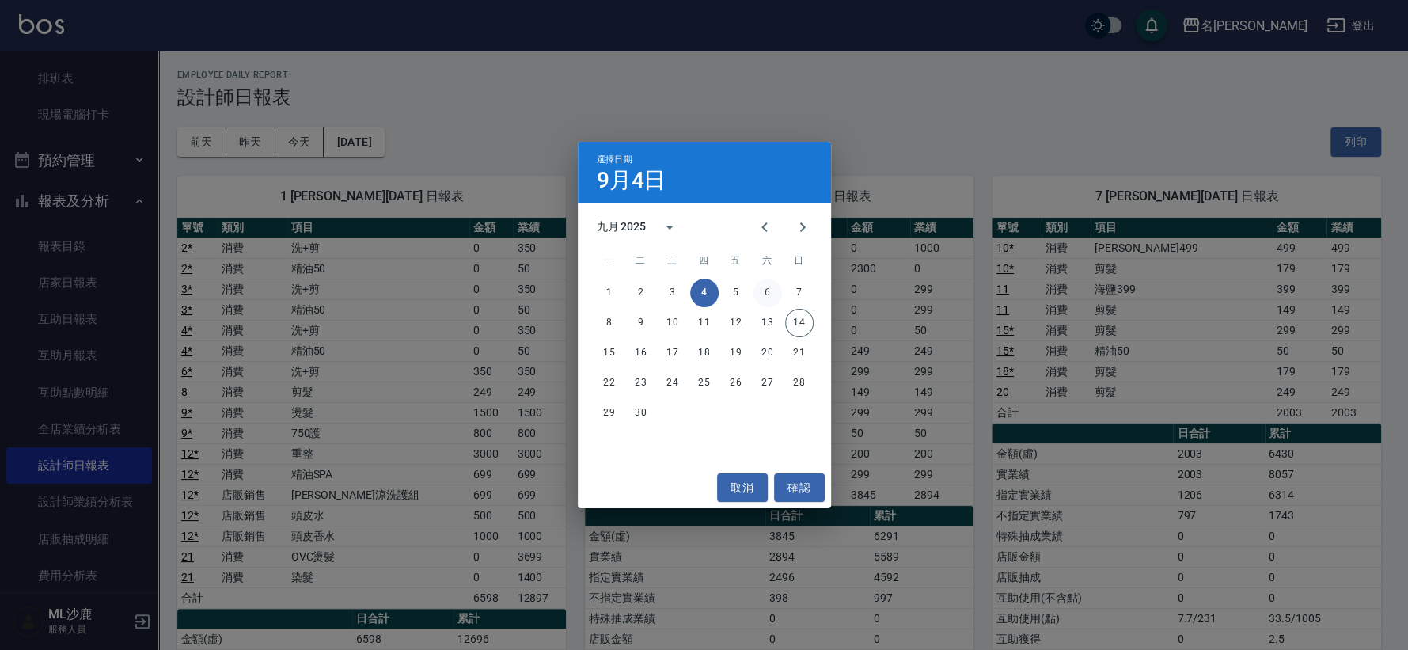
click at [767, 286] on button "6" at bounding box center [767, 293] width 28 height 28
